Goal: Information Seeking & Learning: Check status

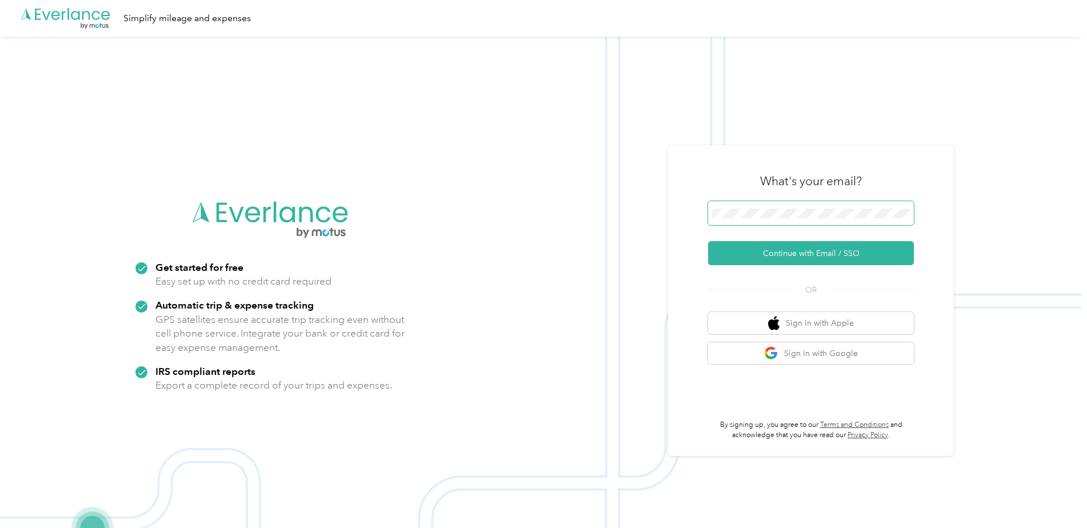
click at [838, 206] on span at bounding box center [811, 213] width 206 height 24
click at [800, 247] on button "Continue with Email / SSO" at bounding box center [811, 253] width 206 height 24
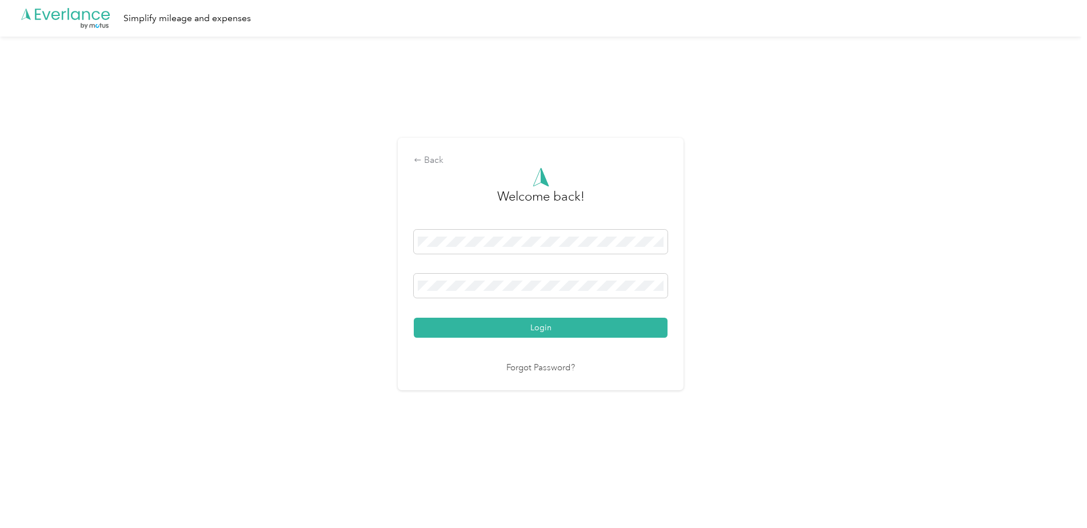
click at [478, 315] on div "Login" at bounding box center [541, 284] width 254 height 108
click at [474, 319] on button "Login" at bounding box center [541, 328] width 254 height 20
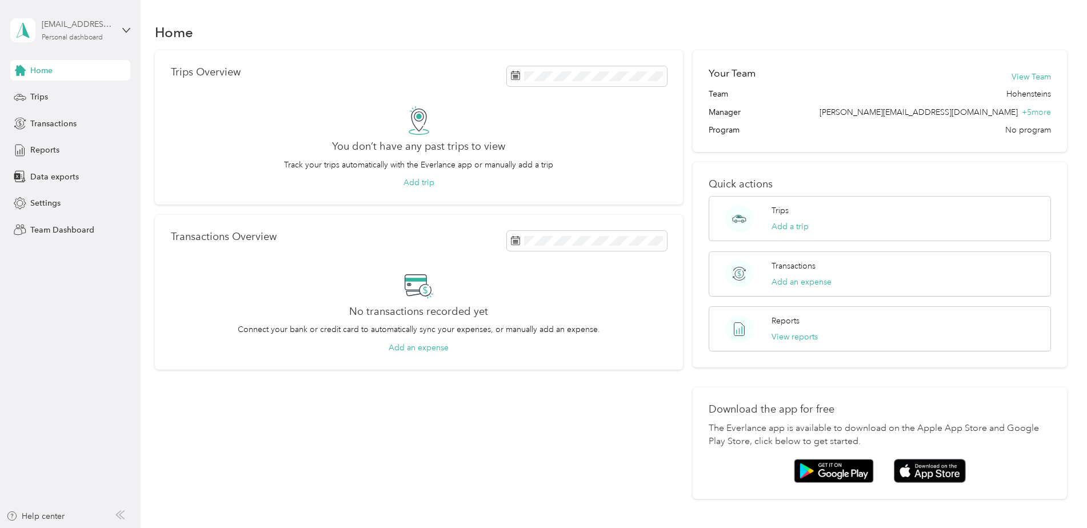
click at [50, 26] on div "[EMAIL_ADDRESS][DOMAIN_NAME]" at bounding box center [77, 24] width 71 height 12
click at [57, 93] on div "Team dashboard" at bounding box center [51, 94] width 61 height 12
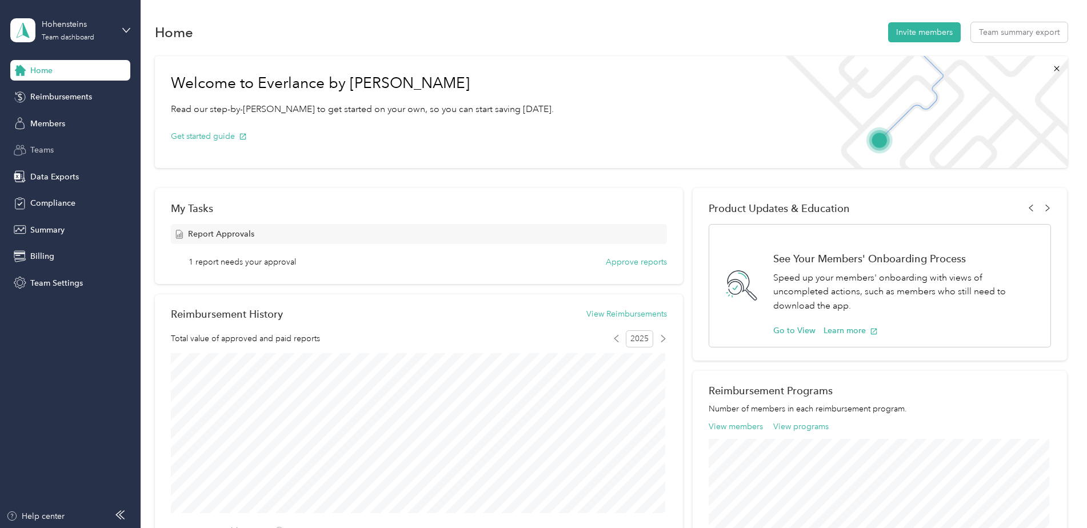
click at [54, 147] on div "Teams" at bounding box center [70, 150] width 120 height 21
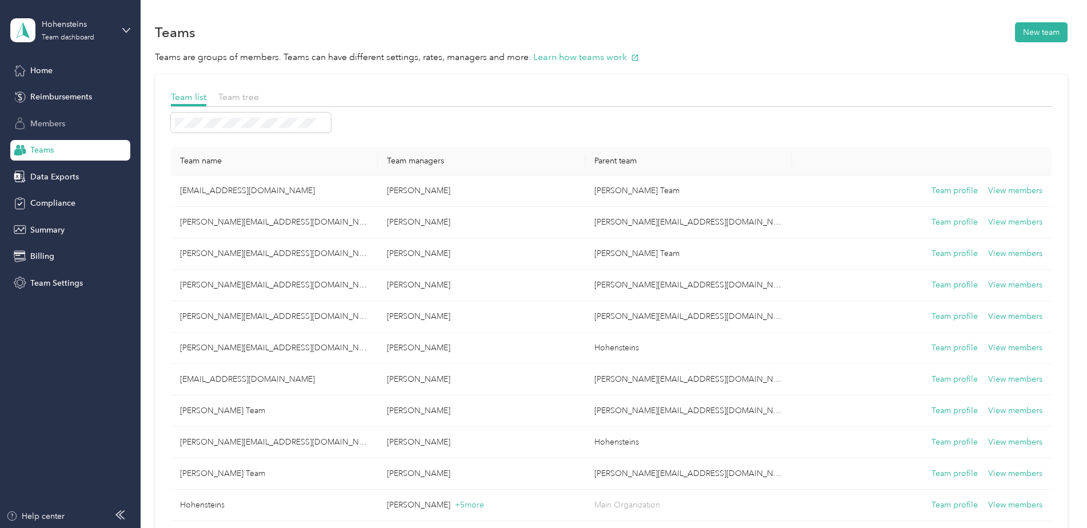
click at [73, 133] on div "Members" at bounding box center [70, 123] width 120 height 21
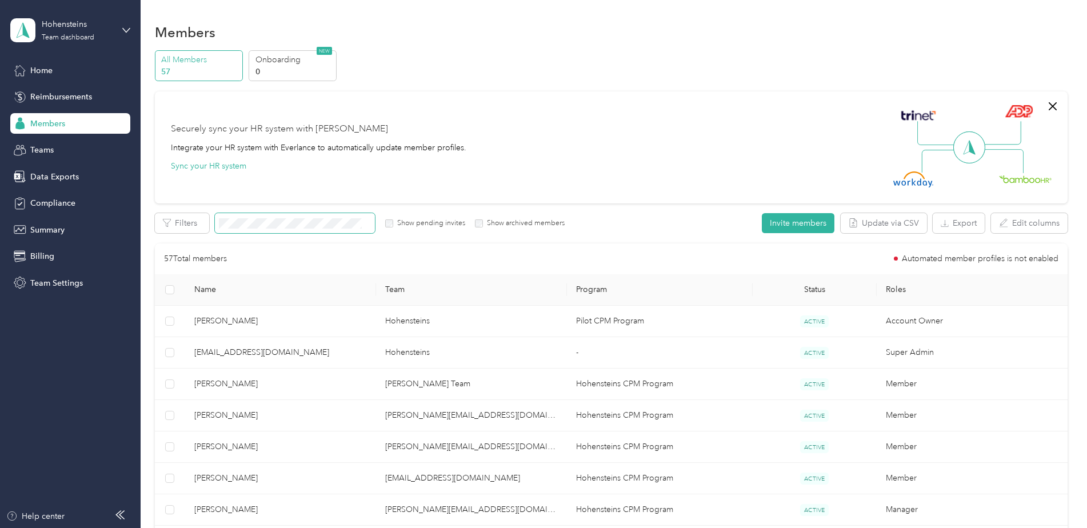
click at [309, 217] on span at bounding box center [295, 223] width 160 height 20
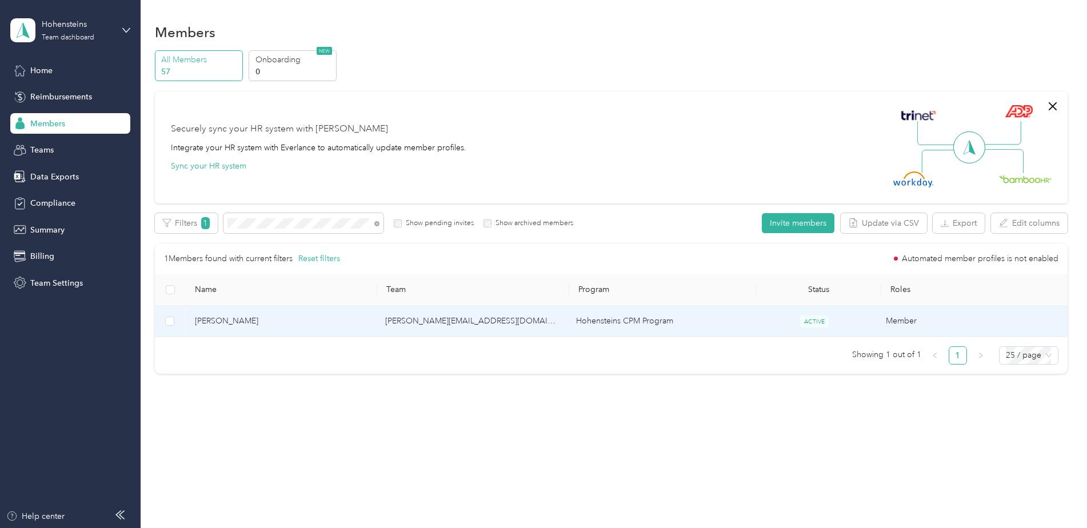
click at [230, 327] on span "[PERSON_NAME]" at bounding box center [281, 321] width 173 height 13
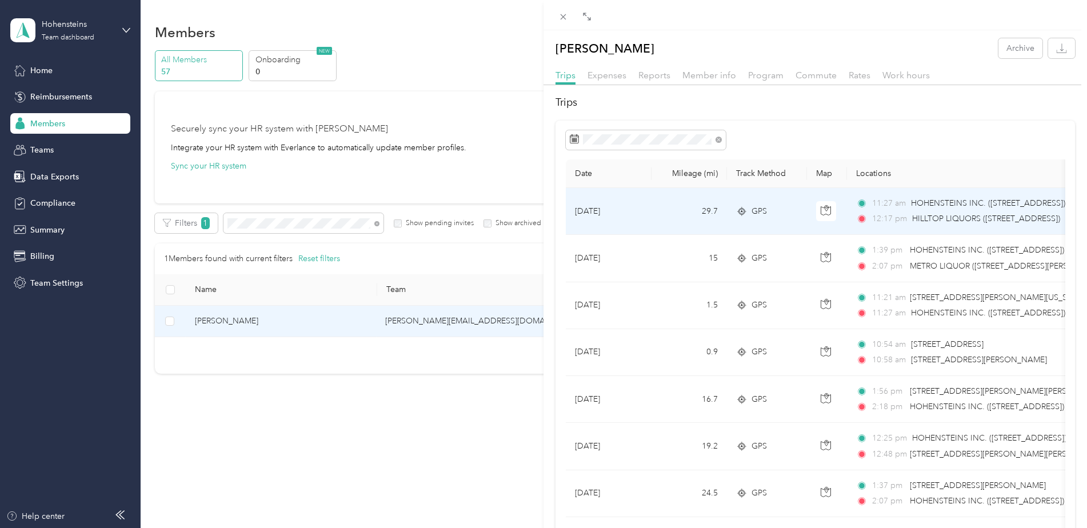
click at [637, 206] on td "[DATE]" at bounding box center [609, 211] width 86 height 47
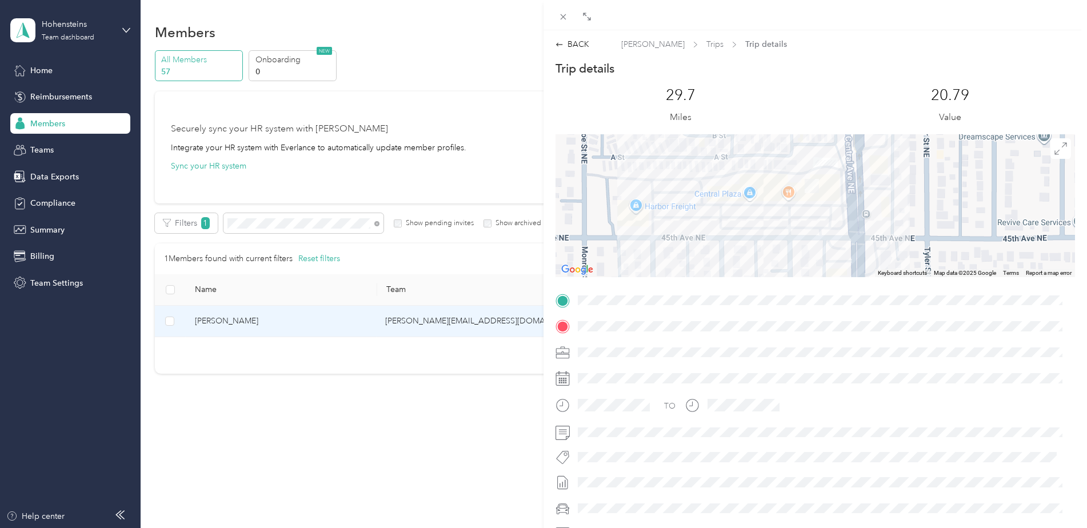
drag, startPoint x: 796, startPoint y: 243, endPoint x: 806, endPoint y: 179, distance: 64.7
click at [806, 179] on img at bounding box center [811, 186] width 14 height 14
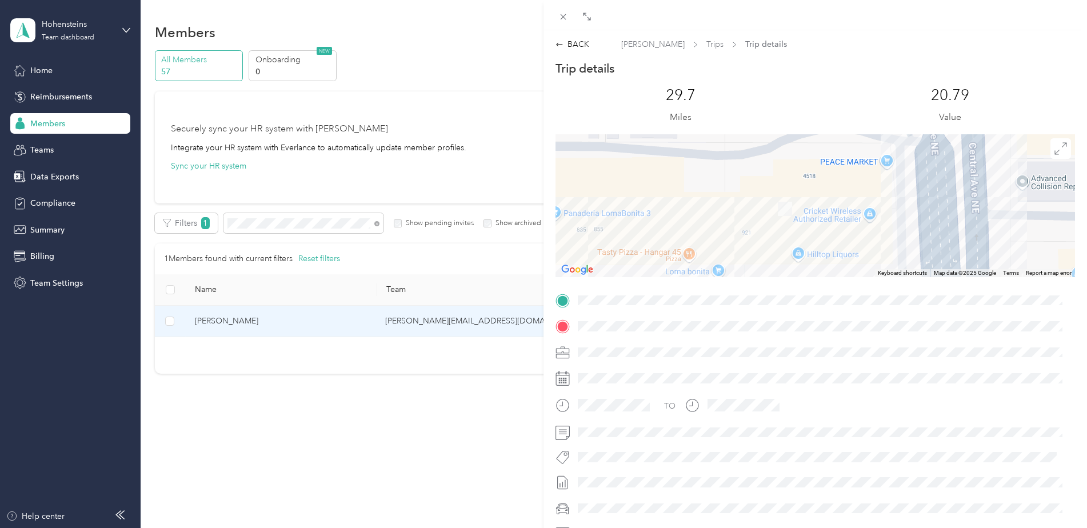
drag, startPoint x: 804, startPoint y: 193, endPoint x: 764, endPoint y: 238, distance: 59.9
click at [764, 238] on div at bounding box center [814, 205] width 519 height 143
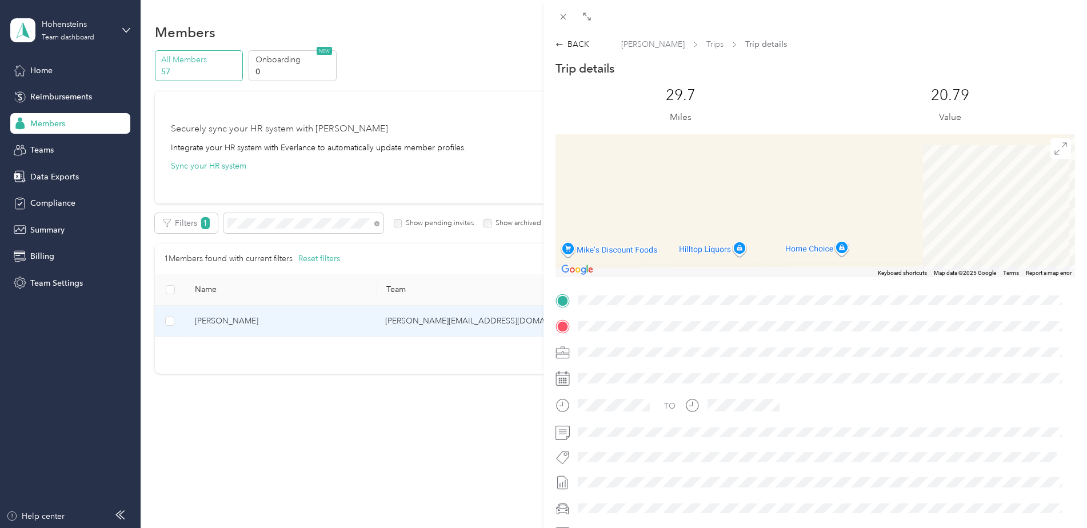
drag, startPoint x: 807, startPoint y: 217, endPoint x: 864, endPoint y: 137, distance: 98.8
click at [864, 137] on div at bounding box center [814, 205] width 519 height 143
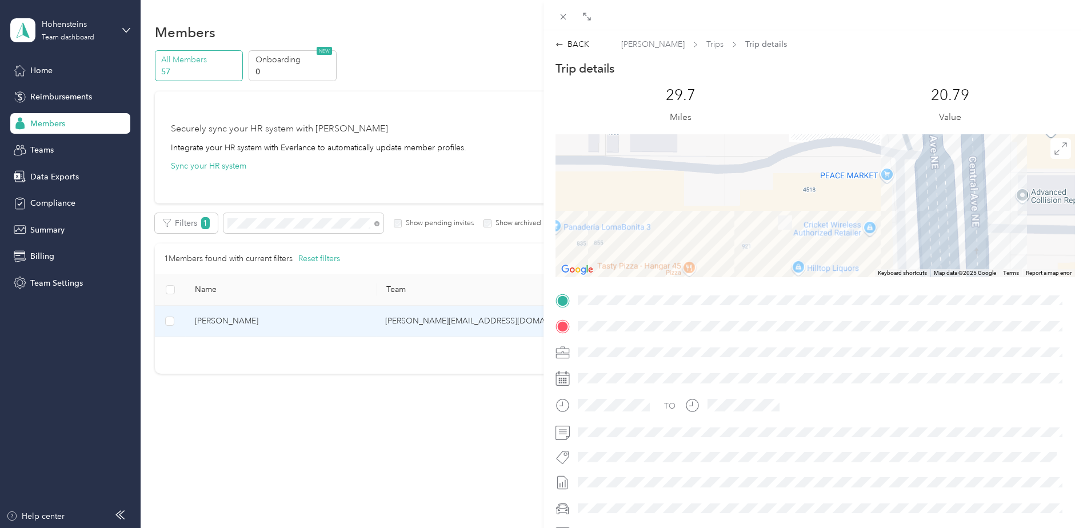
drag, startPoint x: 843, startPoint y: 167, endPoint x: 818, endPoint y: 257, distance: 92.6
click at [818, 257] on div at bounding box center [814, 205] width 519 height 143
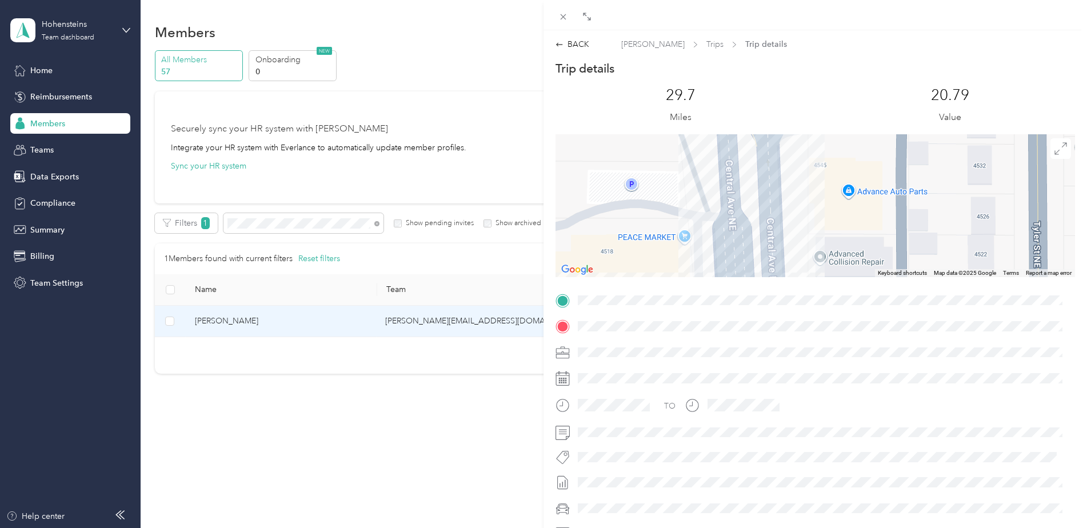
drag, startPoint x: 974, startPoint y: 183, endPoint x: 770, endPoint y: 246, distance: 213.6
click at [770, 246] on div at bounding box center [814, 205] width 519 height 143
